Goal: Check status

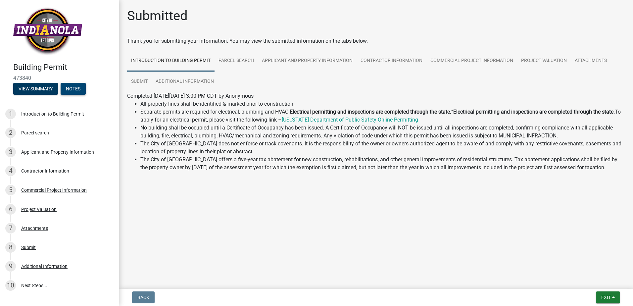
click at [78, 87] on button "Notes" at bounding box center [73, 89] width 25 height 12
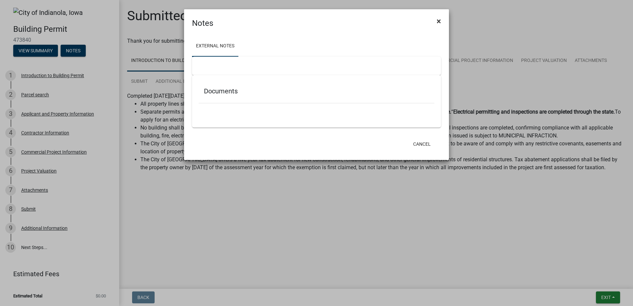
click at [439, 22] on span "×" at bounding box center [439, 21] width 4 height 9
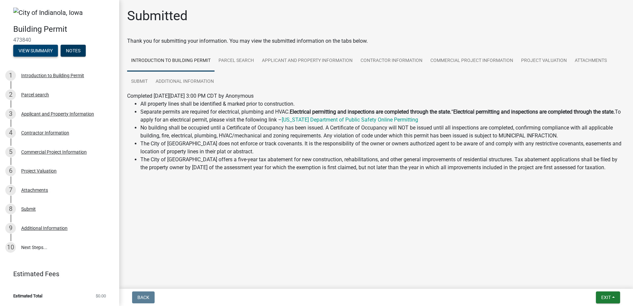
click at [42, 51] on button "View Summary" at bounding box center [35, 51] width 45 height 12
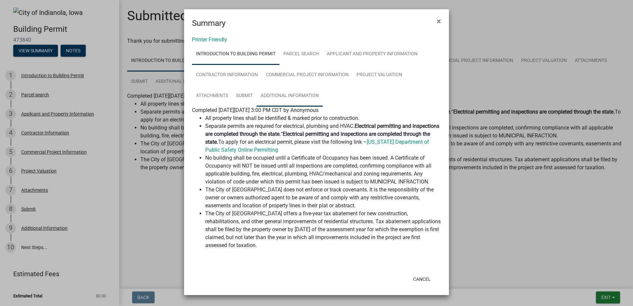
click at [305, 97] on link "Additional Information" at bounding box center [290, 95] width 66 height 21
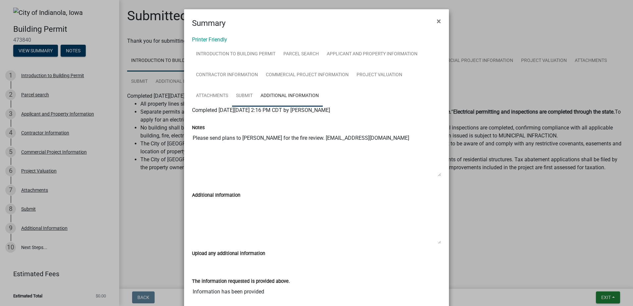
click at [243, 94] on link "Submit" at bounding box center [244, 95] width 25 height 21
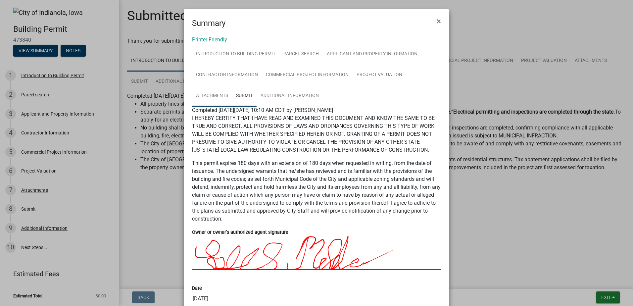
click at [220, 95] on link "Attachments" at bounding box center [212, 95] width 40 height 21
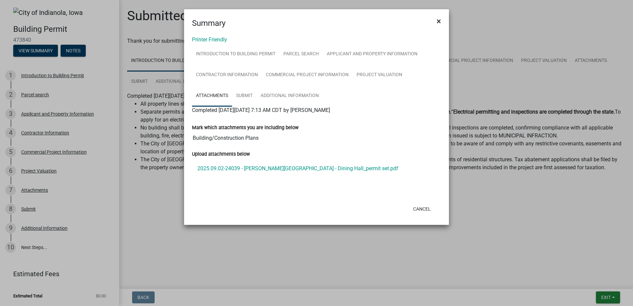
click at [443, 21] on button "×" at bounding box center [438, 21] width 15 height 19
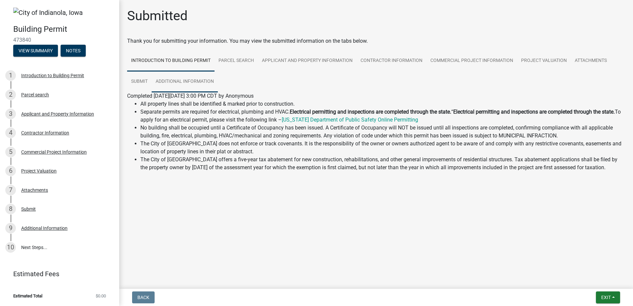
click at [204, 76] on link "Additional Information" at bounding box center [185, 81] width 66 height 21
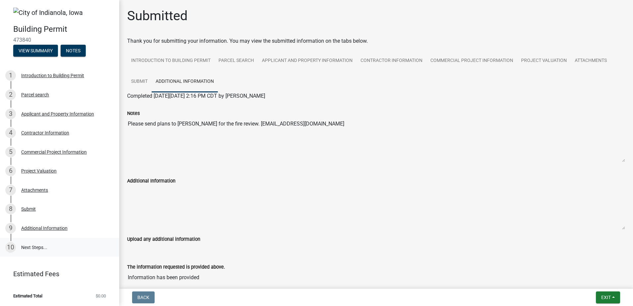
click at [31, 251] on link "10 Next Steps..." at bounding box center [59, 247] width 119 height 19
click at [207, 79] on link "Additional Information" at bounding box center [185, 81] width 66 height 21
click at [186, 61] on link "Introduction to Building Permit" at bounding box center [170, 60] width 87 height 21
